Goal: Register for event/course

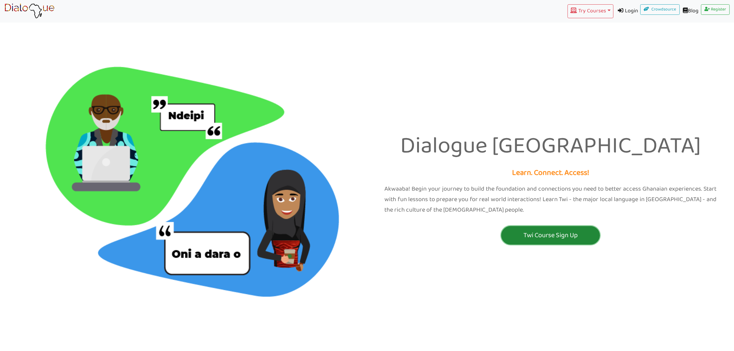
click at [563, 235] on p "Twi Course Sign Up" at bounding box center [551, 235] width 96 height 11
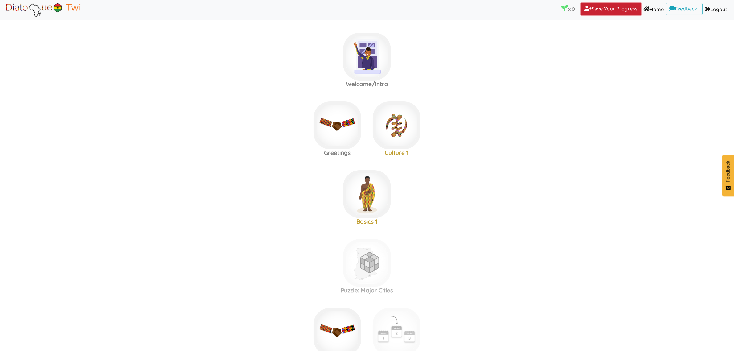
click at [608, 8] on link "Save Your Progress (current)" at bounding box center [611, 9] width 60 height 12
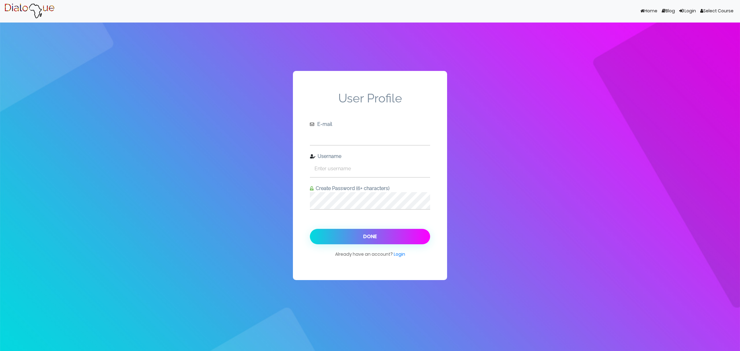
click at [352, 134] on input "text" at bounding box center [370, 136] width 120 height 17
type input "[EMAIL_ADDRESS][DOMAIN_NAME]"
type input "veronicahuen"
click at [287, 201] on div "User Profile E-mail [EMAIL_ADDRESS][DOMAIN_NAME] Username veronicahuen Create P…" at bounding box center [370, 175] width 740 height 351
click at [310, 229] on button "Done" at bounding box center [370, 236] width 120 height 15
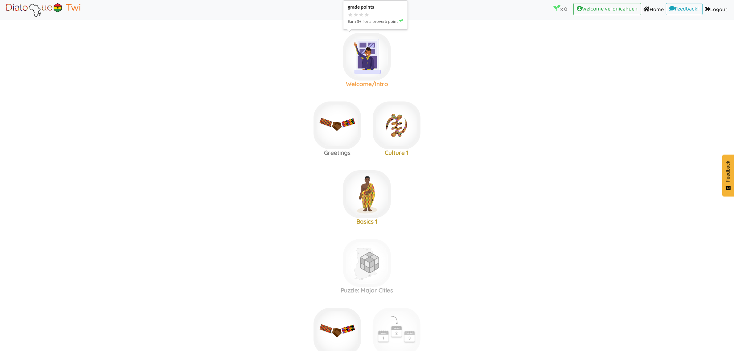
click at [383, 63] on img at bounding box center [367, 57] width 48 height 48
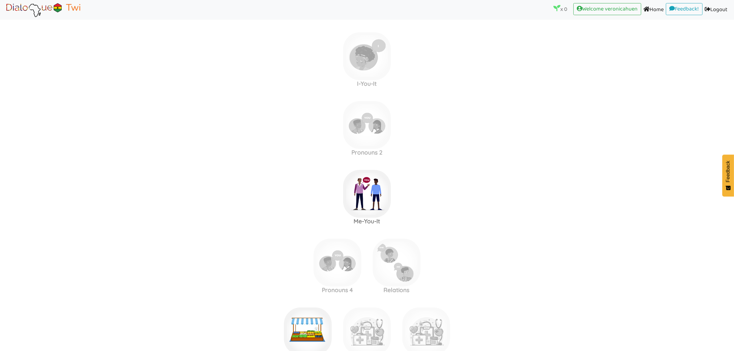
scroll to position [540, 0]
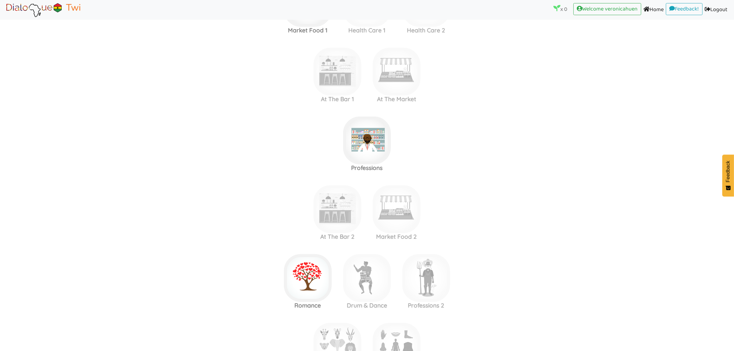
scroll to position [719, 0]
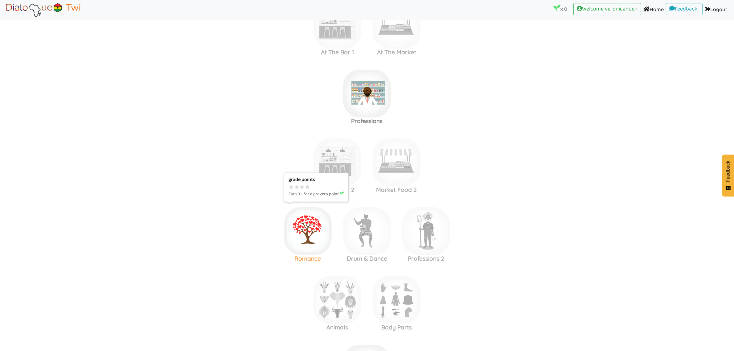
click at [312, 228] on img at bounding box center [308, 231] width 48 height 48
